Goal: Transaction & Acquisition: Purchase product/service

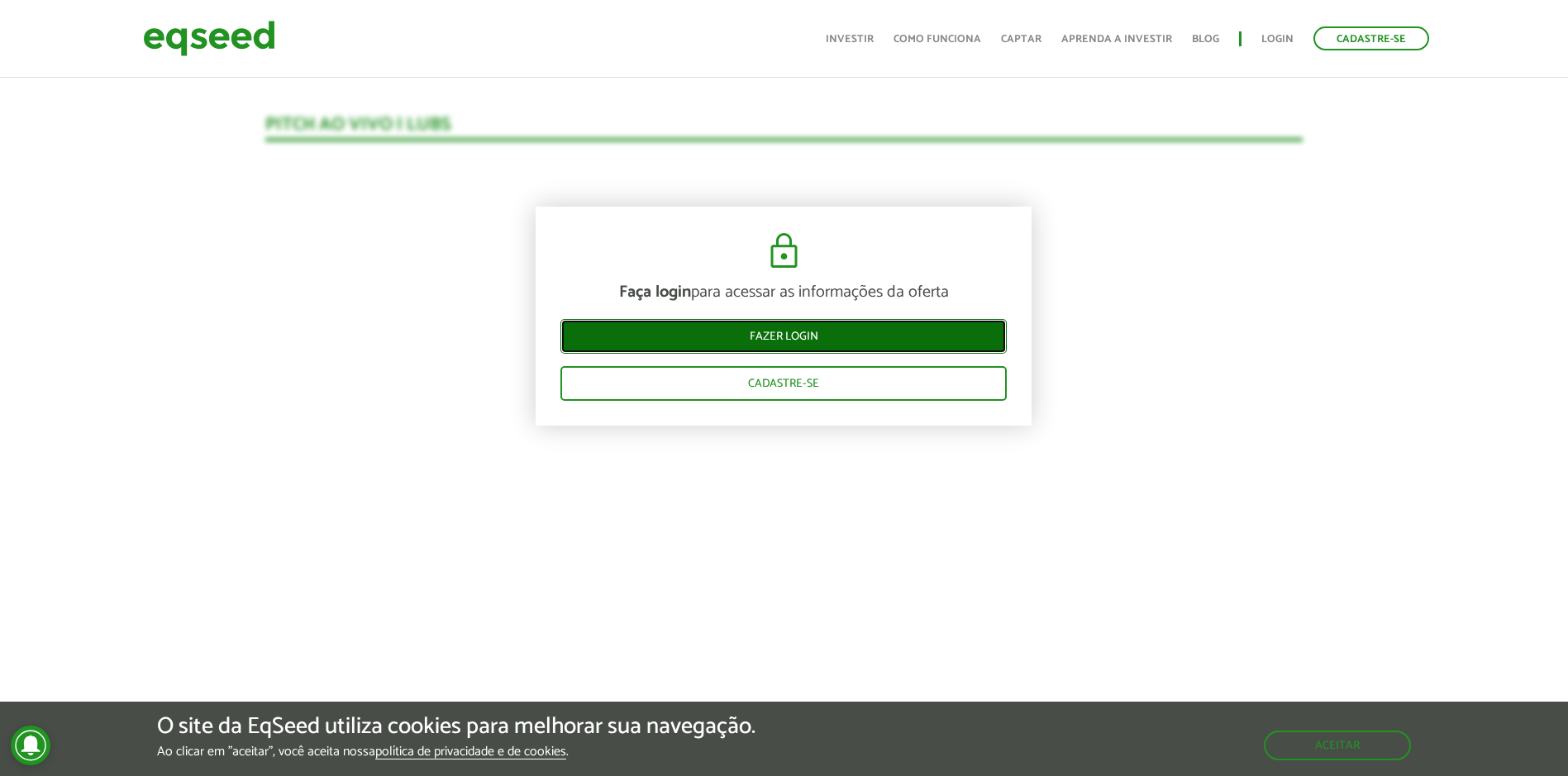
click at [816, 350] on link "Fazer login" at bounding box center [783, 336] width 446 height 35
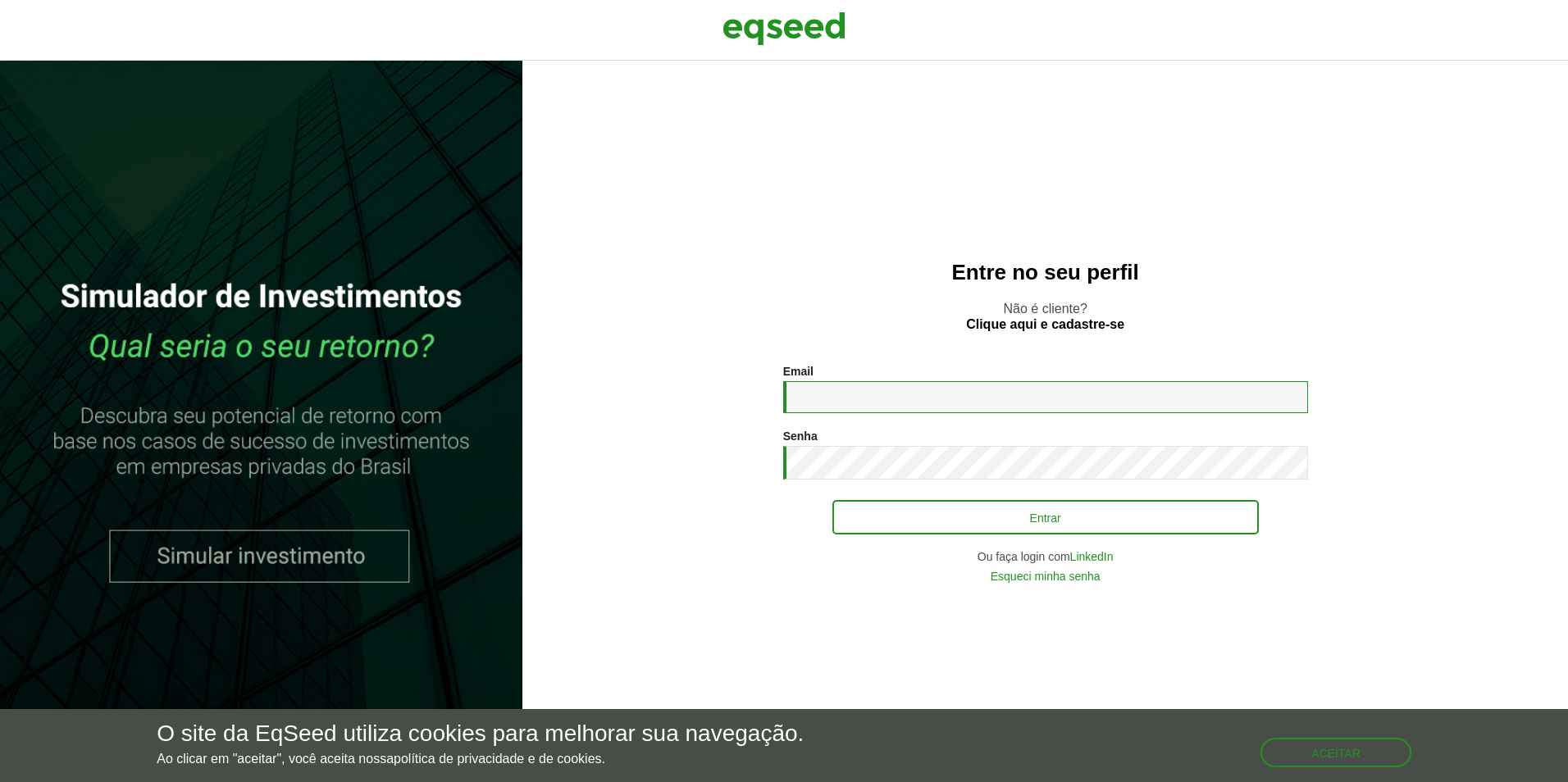
type input "**********"
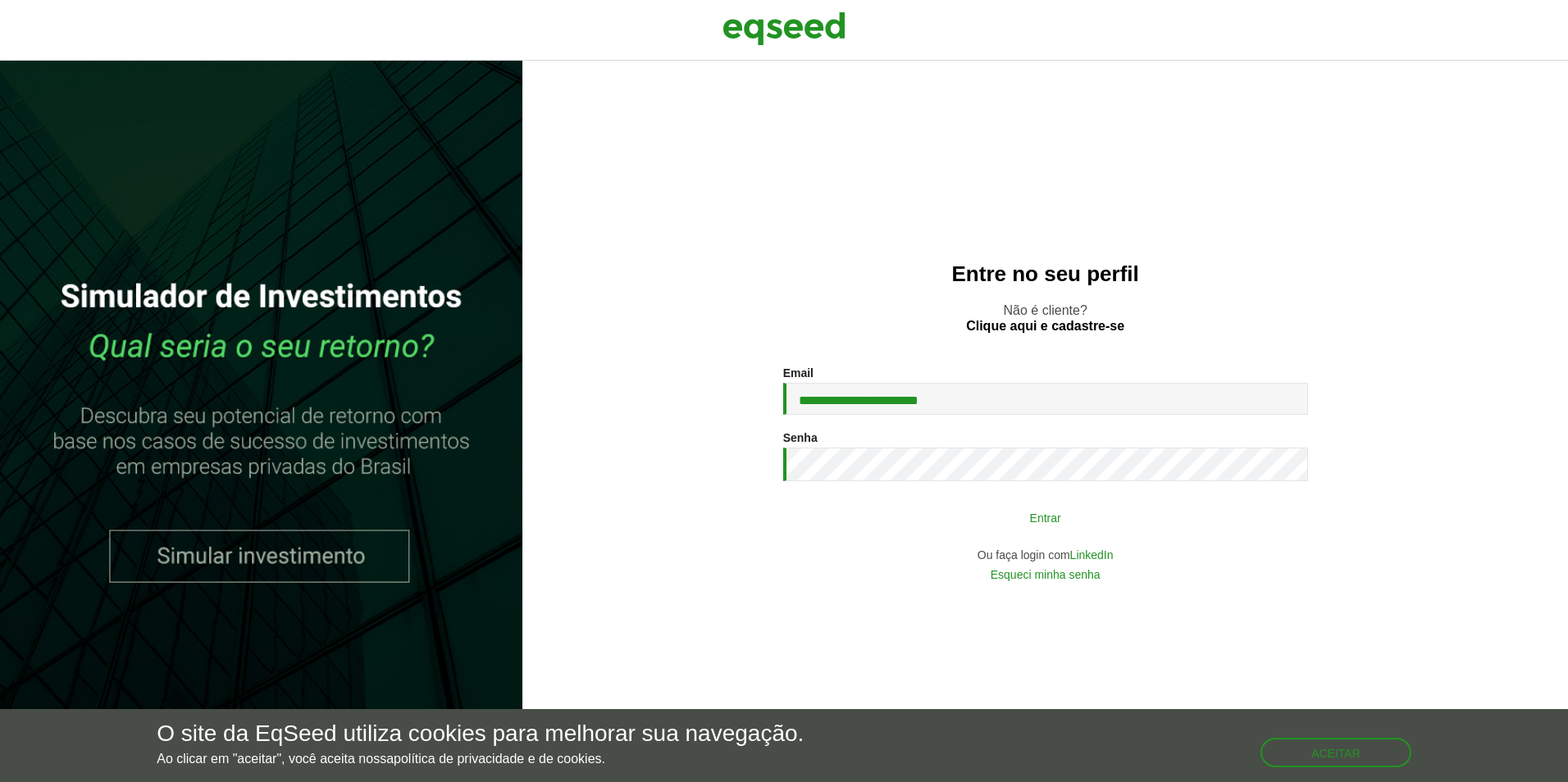
click at [1020, 516] on button "Entrar" at bounding box center [1045, 517] width 427 height 31
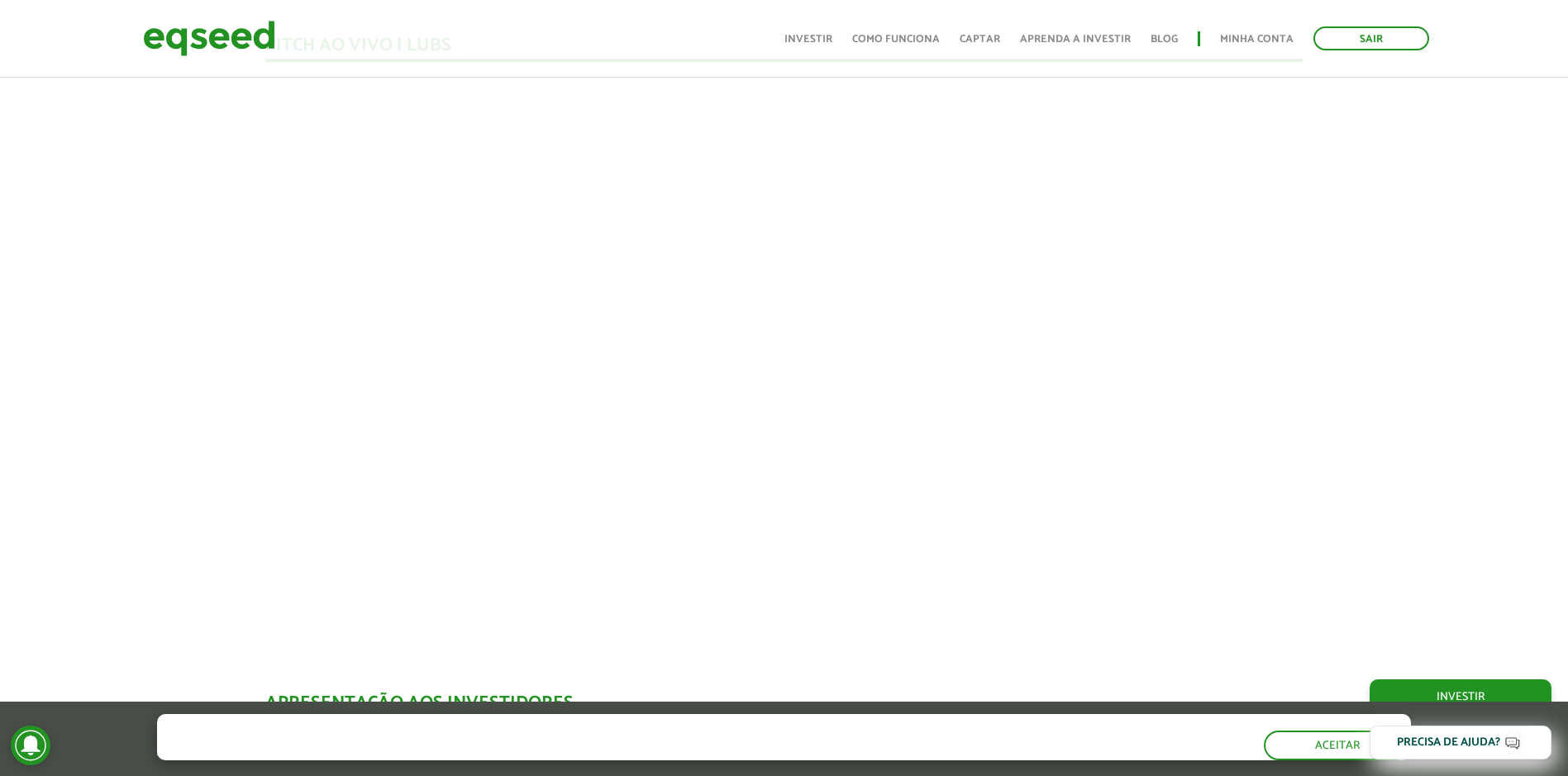
scroll to position [1557, 0]
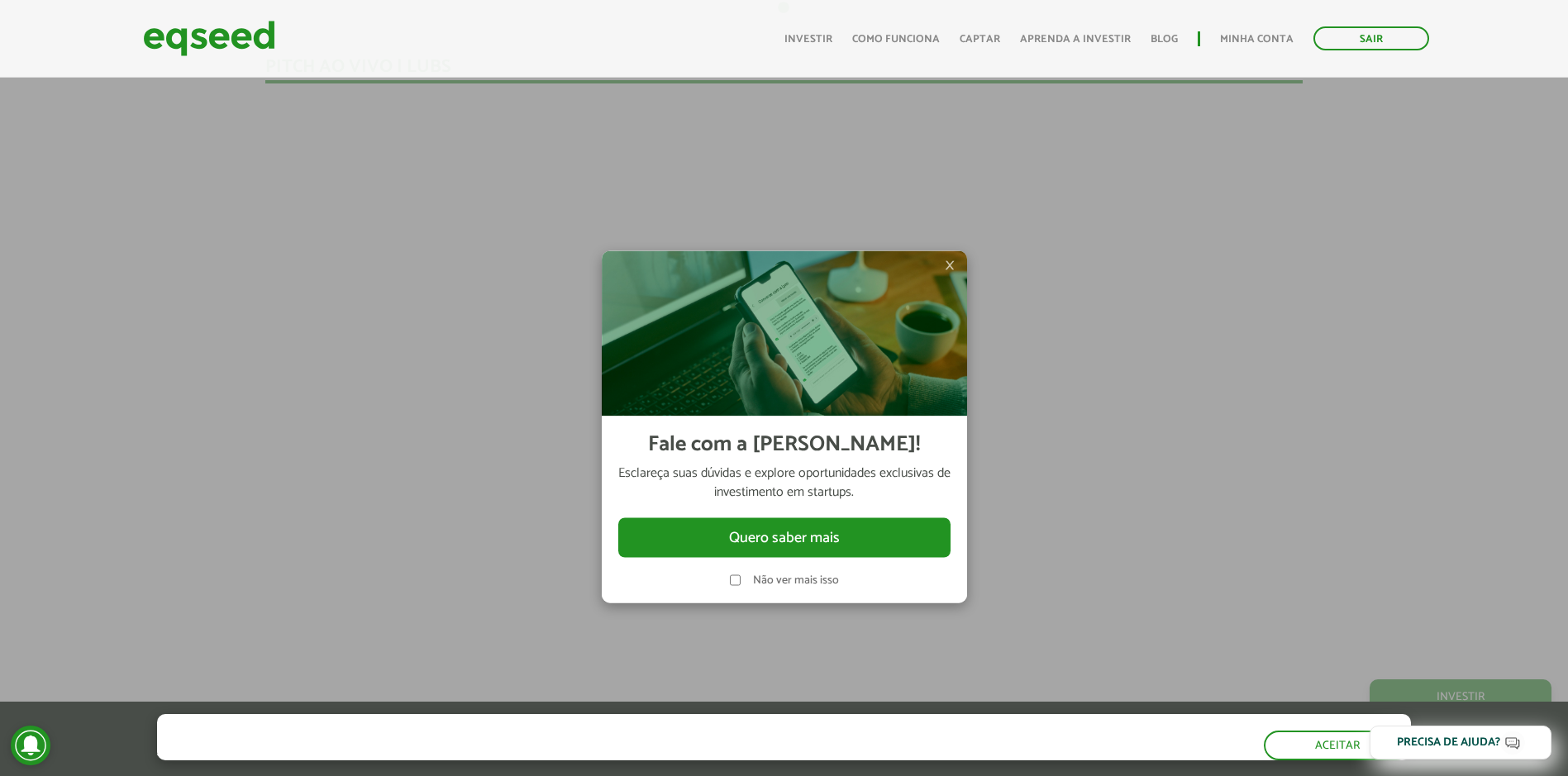
click at [1185, 565] on div at bounding box center [784, 388] width 1568 height 776
click at [953, 255] on span "×" at bounding box center [950, 263] width 10 height 19
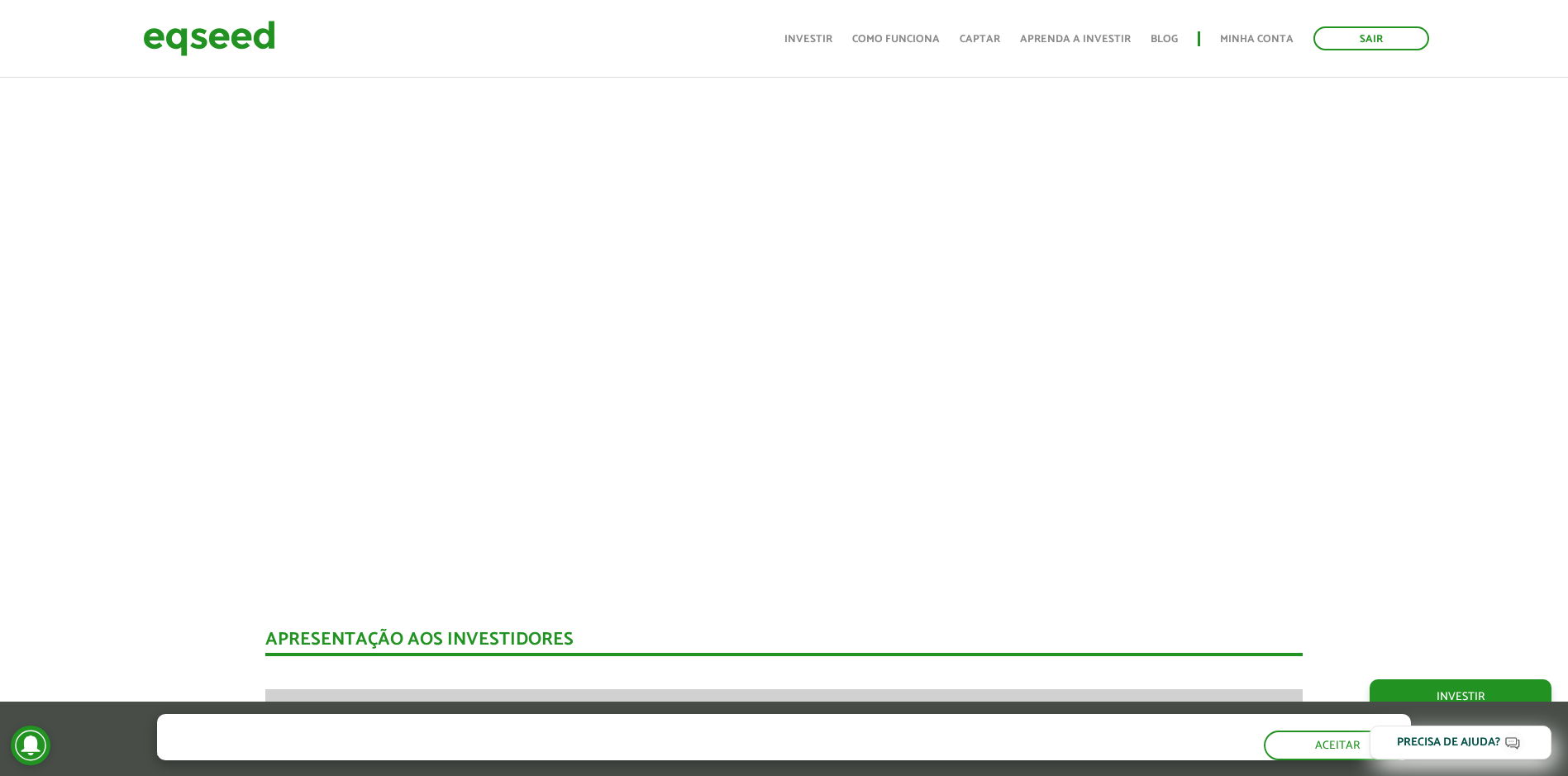
scroll to position [1695, 0]
